Goal: Task Accomplishment & Management: Manage account settings

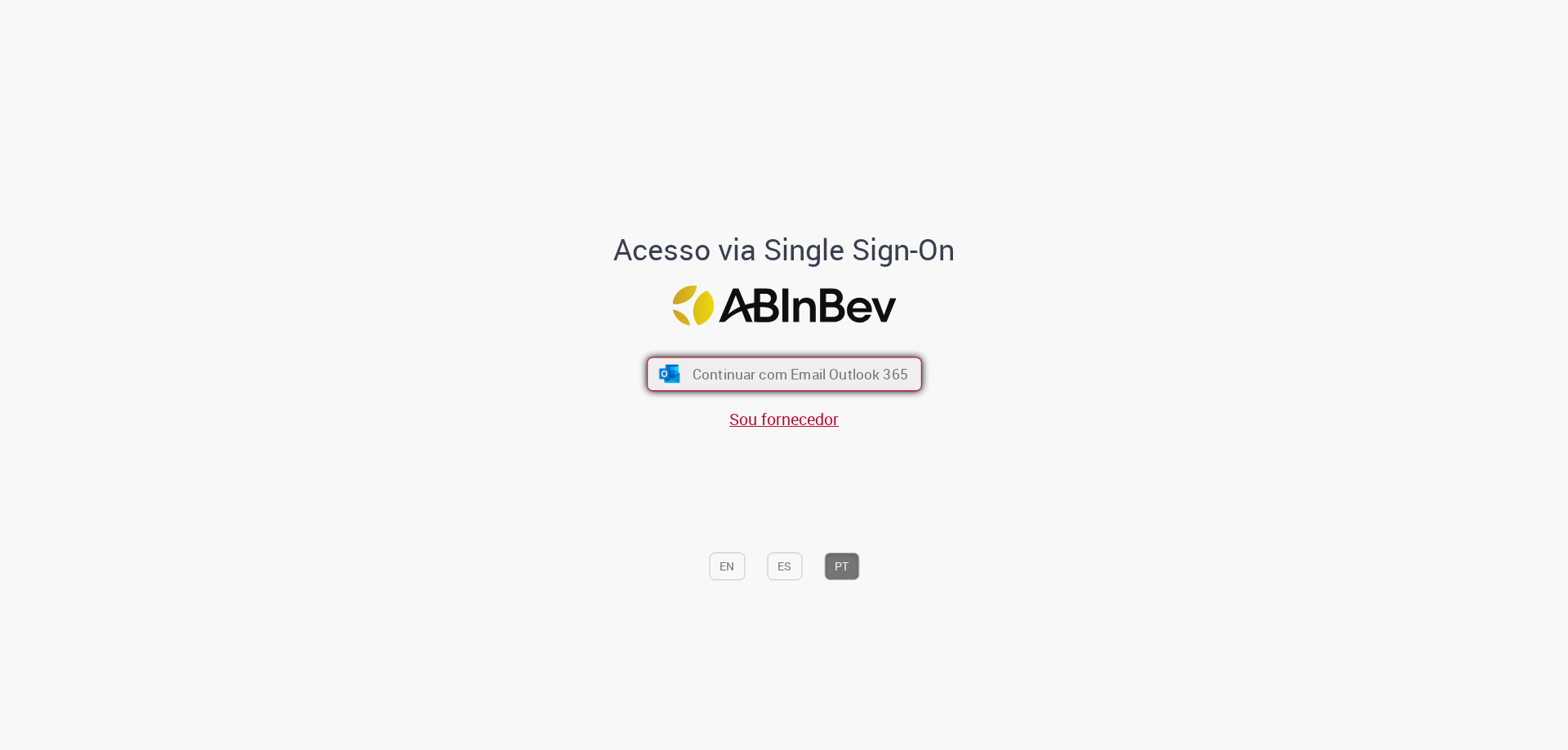
click at [886, 363] on button "Continuar com Email Outlook 365" at bounding box center [784, 375] width 275 height 35
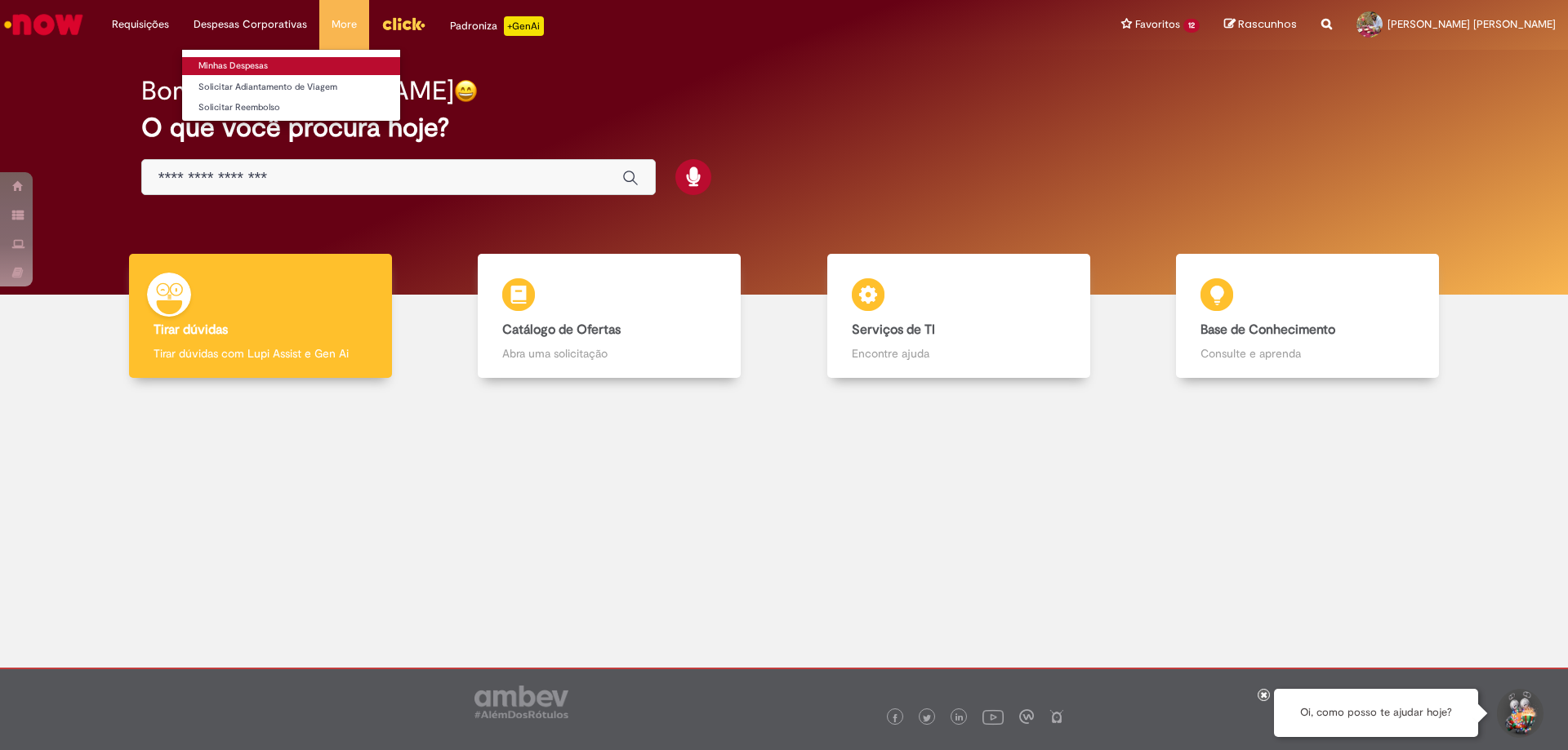
click at [237, 67] on link "Minhas Despesas" at bounding box center [290, 66] width 218 height 18
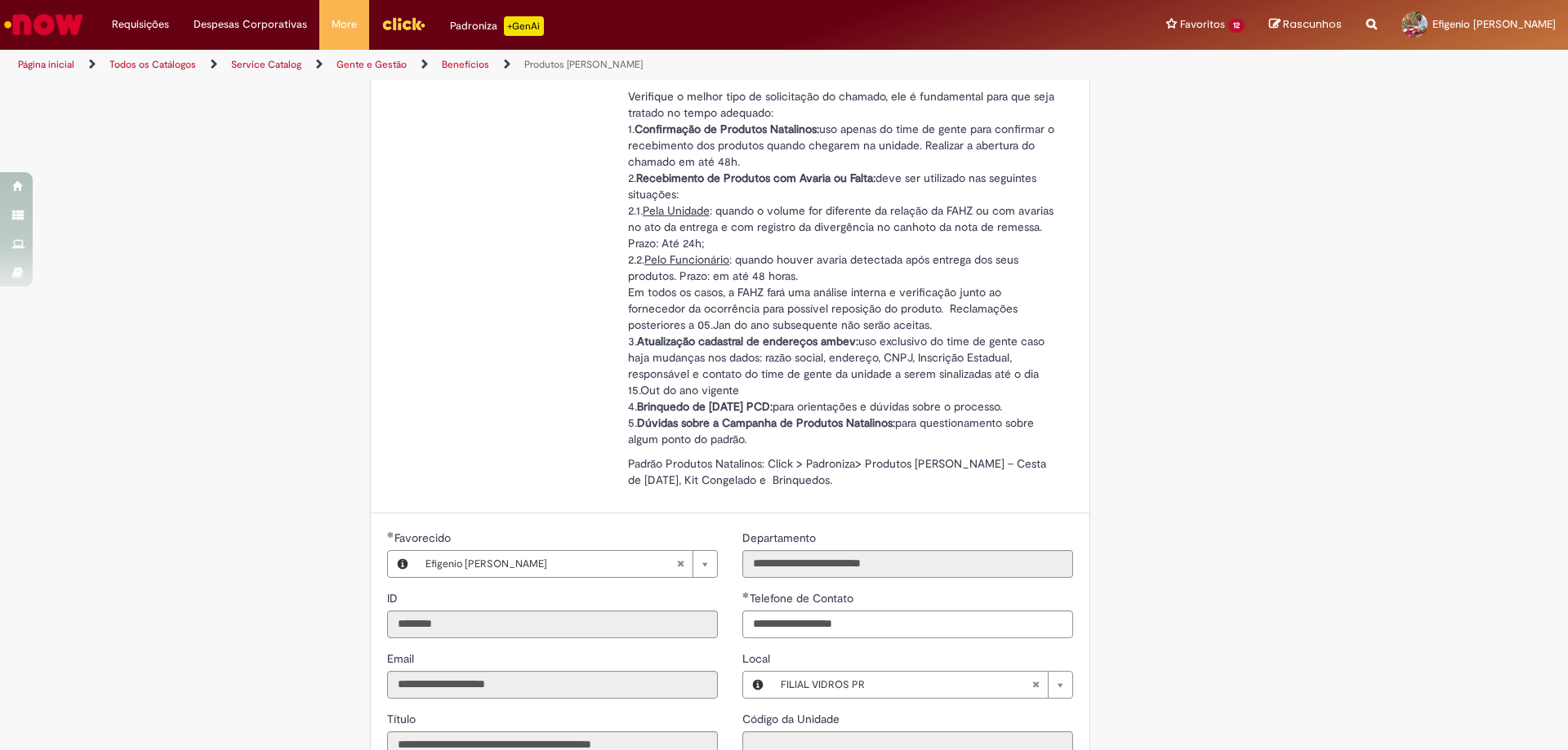
scroll to position [245, 0]
